Goal: Transaction & Acquisition: Purchase product/service

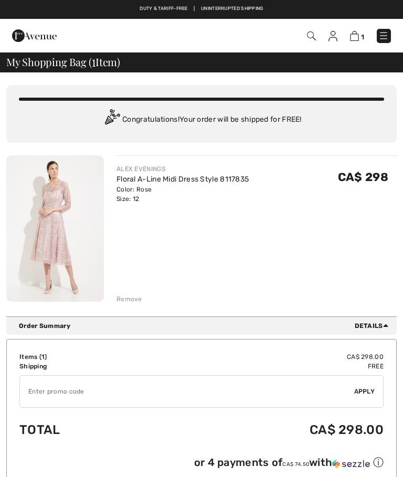
click at [306, 39] on span at bounding box center [311, 35] width 11 height 11
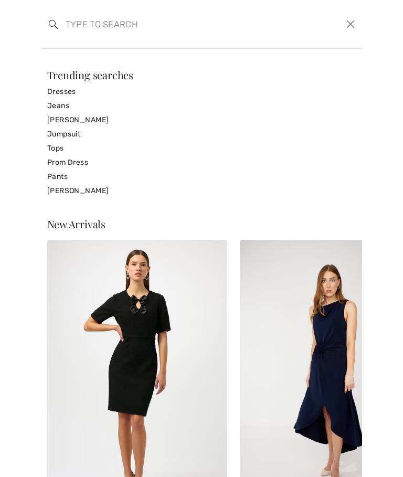
click at [79, 34] on input "search" at bounding box center [168, 24] width 221 height 32
click at [111, 29] on input "search" at bounding box center [168, 24] width 221 height 32
paste input "DRESS 254049"
click at [90, 23] on input "DRESS 254049" at bounding box center [168, 24] width 221 height 32
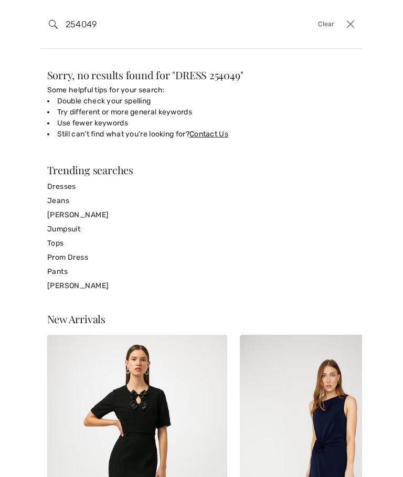
type input "254049"
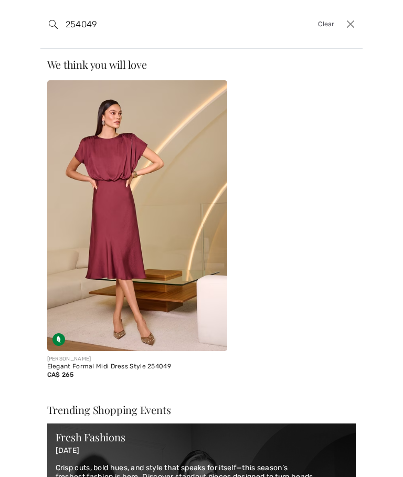
scroll to position [175, 0]
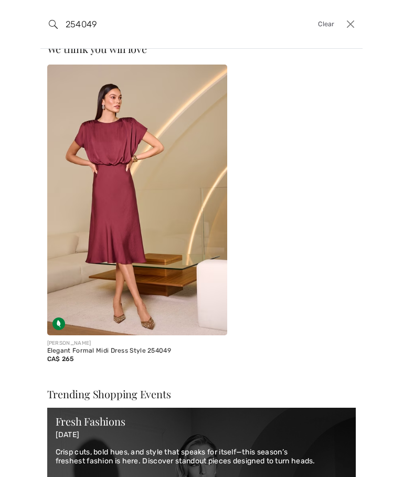
click at [109, 195] on img at bounding box center [137, 200] width 181 height 271
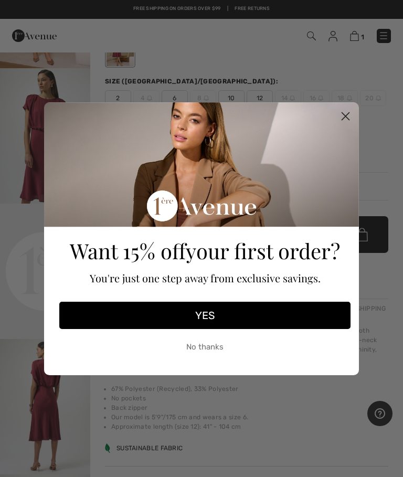
click at [352, 108] on icon "Close dialog" at bounding box center [346, 116] width 18 height 18
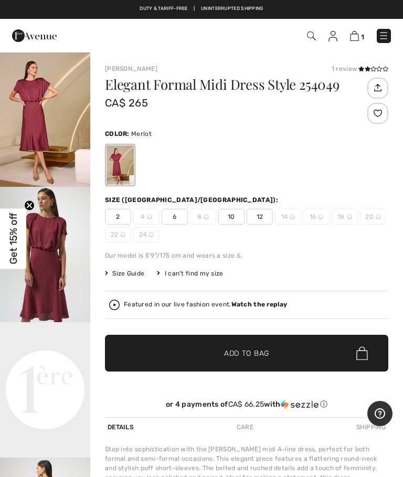
click at [252, 217] on span "12" at bounding box center [260, 217] width 26 height 16
click at [199, 357] on span "✔ Added to Bag" at bounding box center [231, 353] width 64 height 11
click at [44, 131] on img "1 / 5" at bounding box center [45, 118] width 90 height 135
